Goal: Entertainment & Leisure: Consume media (video, audio)

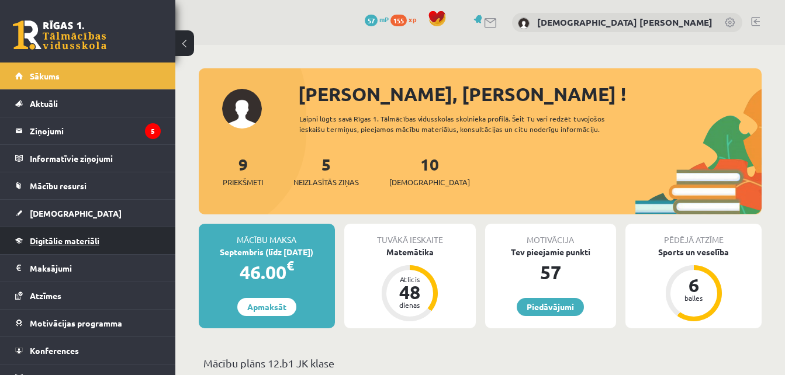
click at [69, 232] on link "Digitālie materiāli" at bounding box center [88, 240] width 146 height 27
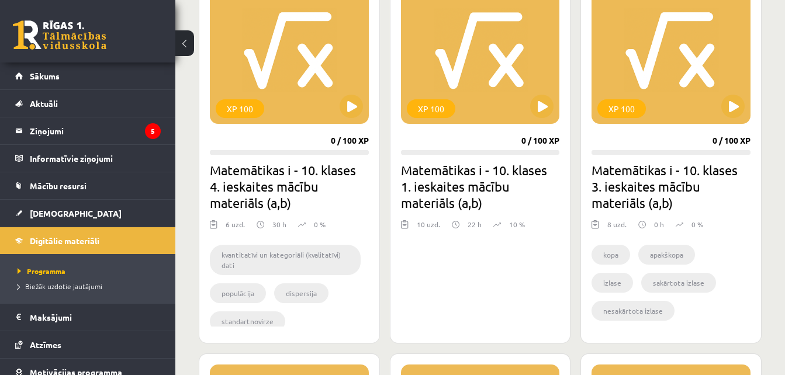
scroll to position [372, 0]
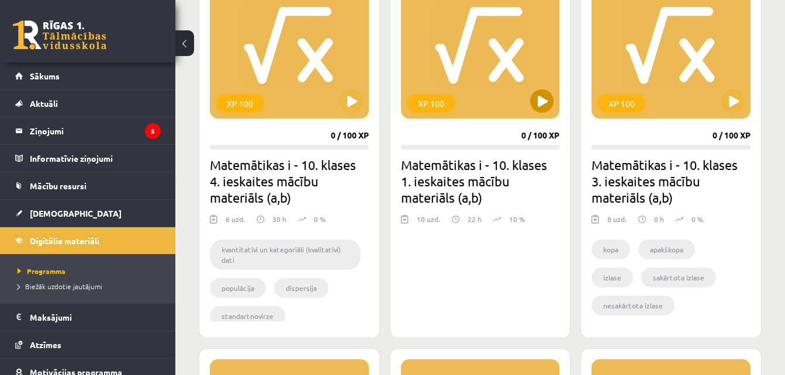
click at [525, 96] on div "XP 100" at bounding box center [480, 46] width 159 height 146
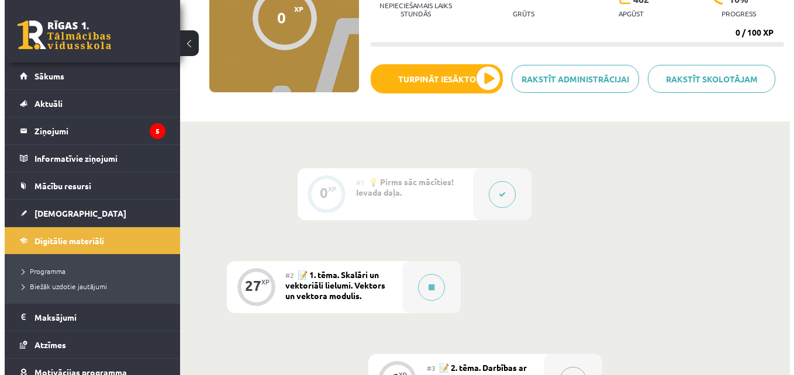
scroll to position [155, 0]
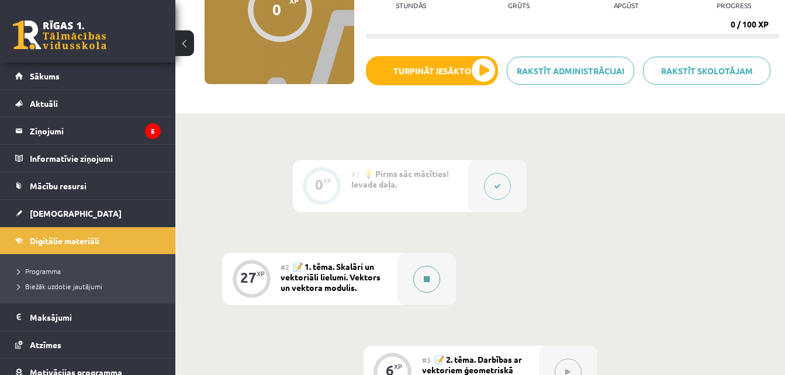
click at [426, 278] on icon at bounding box center [427, 279] width 6 height 7
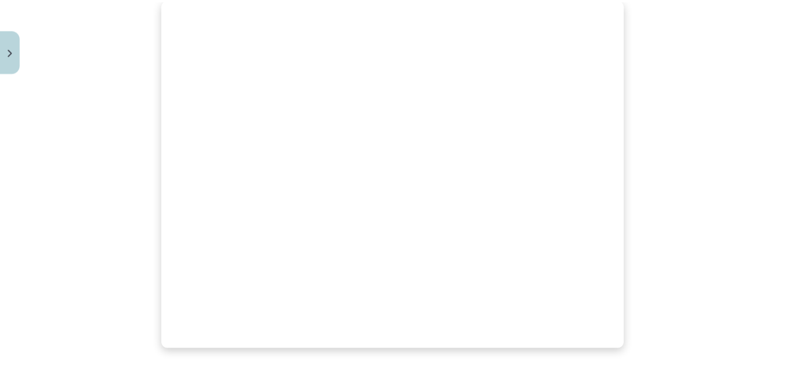
scroll to position [422, 0]
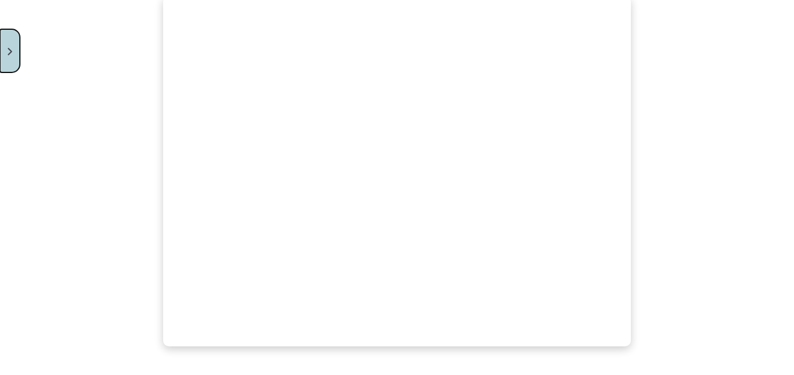
click at [8, 45] on button "Close" at bounding box center [10, 50] width 20 height 43
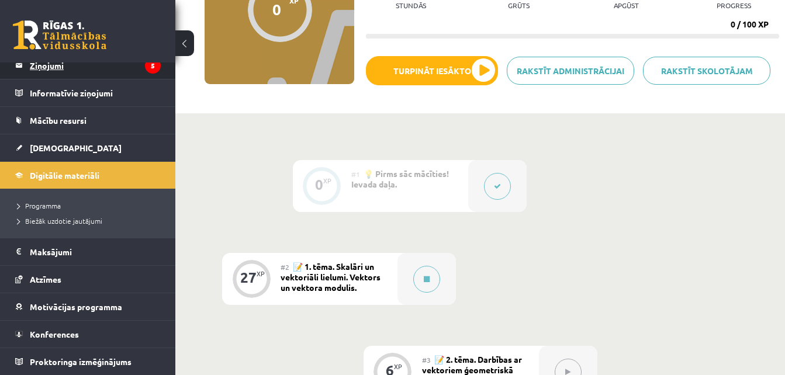
scroll to position [0, 0]
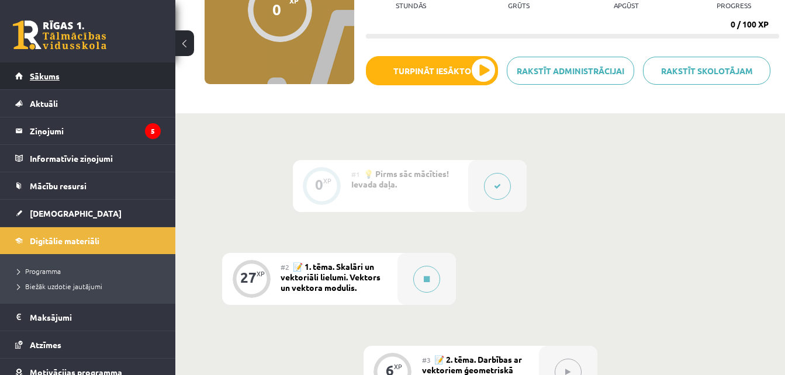
click at [88, 81] on link "Sākums" at bounding box center [88, 76] width 146 height 27
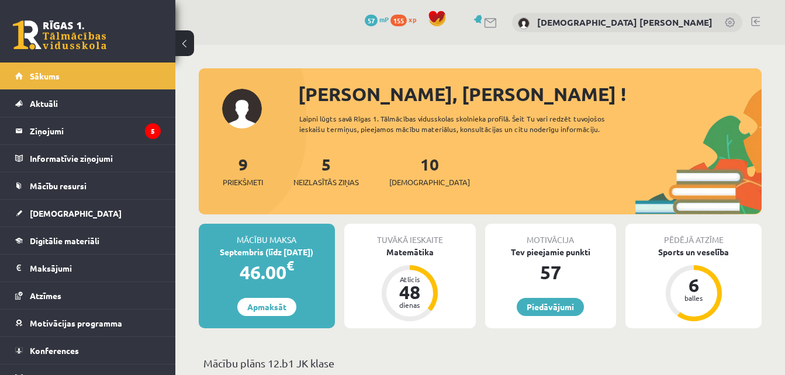
click at [753, 20] on link at bounding box center [755, 21] width 9 height 9
